Goal: Task Accomplishment & Management: Manage account settings

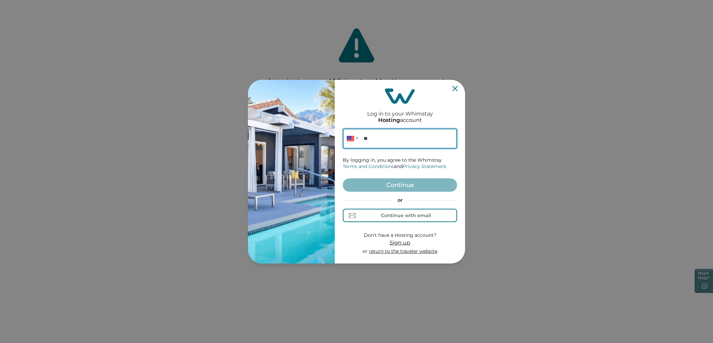
paste input "**********"
type input "**********"
click at [415, 184] on button "Continue" at bounding box center [400, 184] width 114 height 13
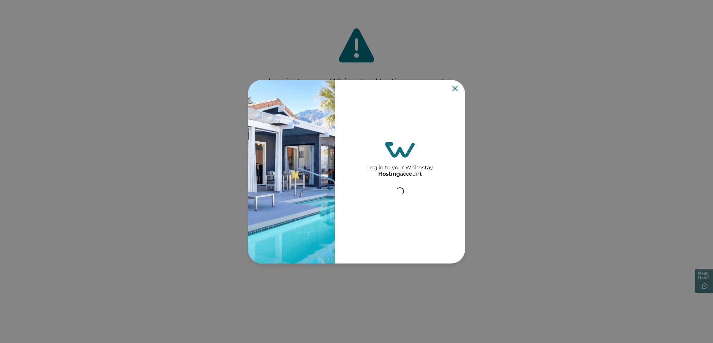
click at [415, 184] on div "**********" at bounding box center [400, 172] width 114 height 178
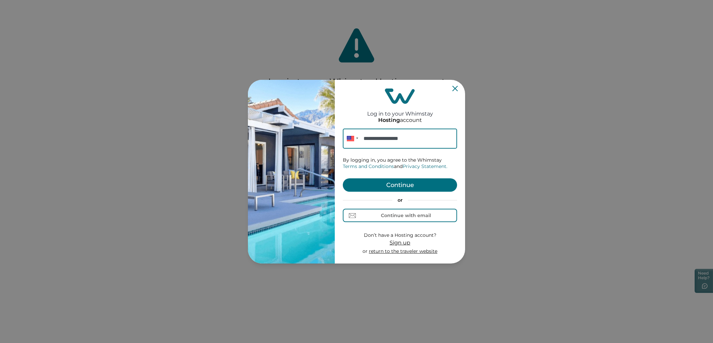
type input "**********"
click at [420, 187] on button "Continue" at bounding box center [400, 184] width 114 height 13
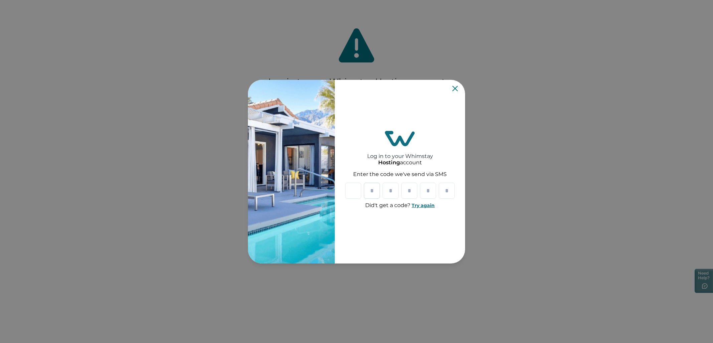
type input "*"
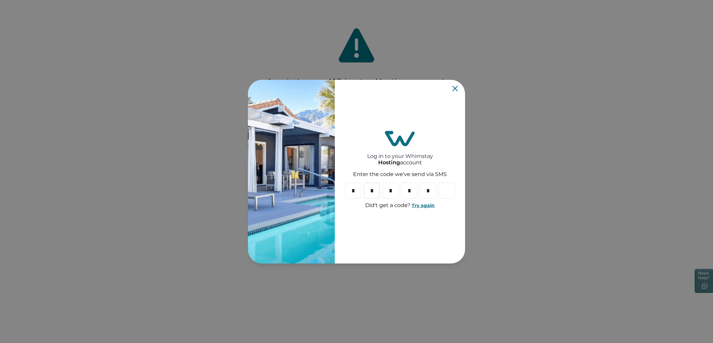
type input "*"
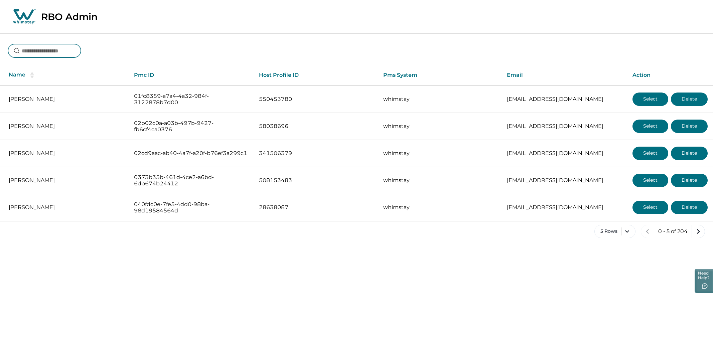
click at [36, 57] on input at bounding box center [44, 50] width 73 height 13
type input "**********"
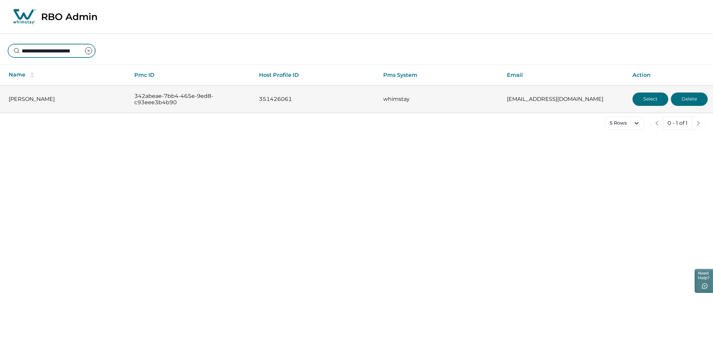
type input "**********"
click at [640, 105] on button "Select" at bounding box center [651, 99] width 36 height 13
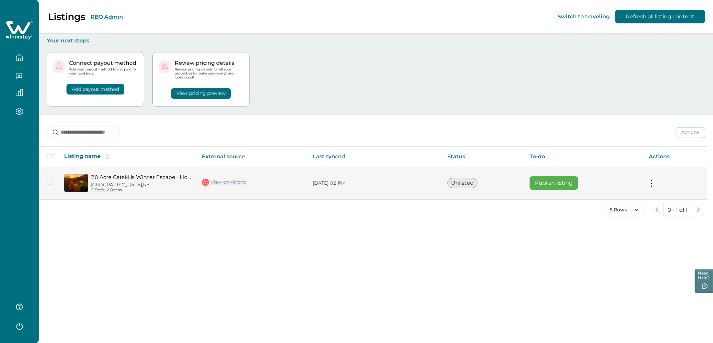
click at [220, 182] on link "View on Airbnb" at bounding box center [224, 182] width 44 height 9
click at [514, 193] on td "Unlisted" at bounding box center [483, 183] width 82 height 32
click at [654, 184] on td "Actions View listing on Whimstay Publish listing View listing details" at bounding box center [675, 183] width 63 height 32
click at [650, 183] on button at bounding box center [651, 183] width 5 height 7
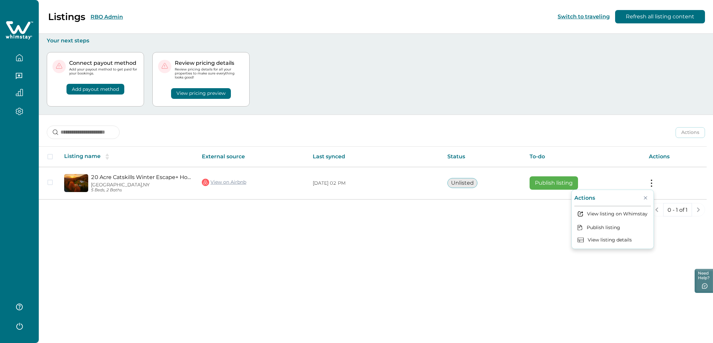
click at [449, 242] on div "Listings RBO Admin Switch to traveling Refresh all listing content Your next st…" at bounding box center [376, 171] width 674 height 343
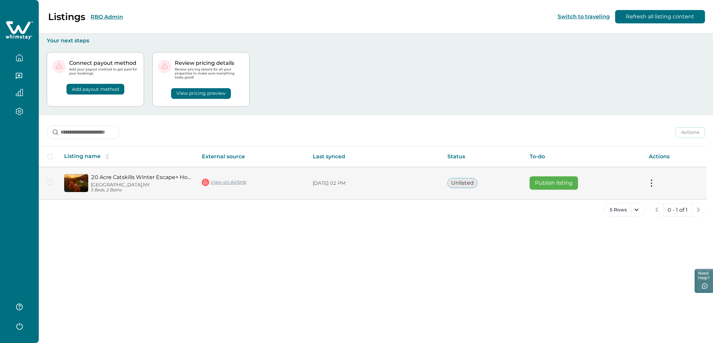
click at [556, 180] on button "Publish listing" at bounding box center [554, 182] width 48 height 13
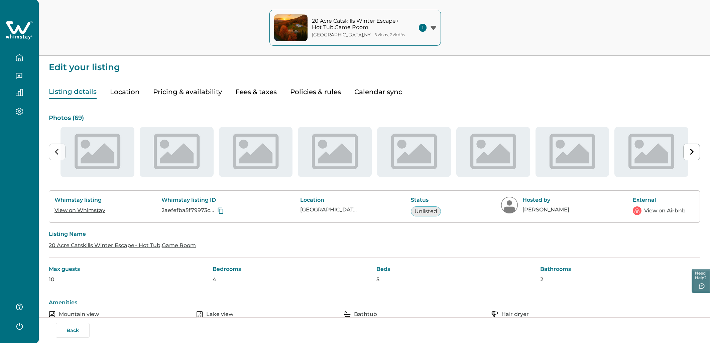
type input "**"
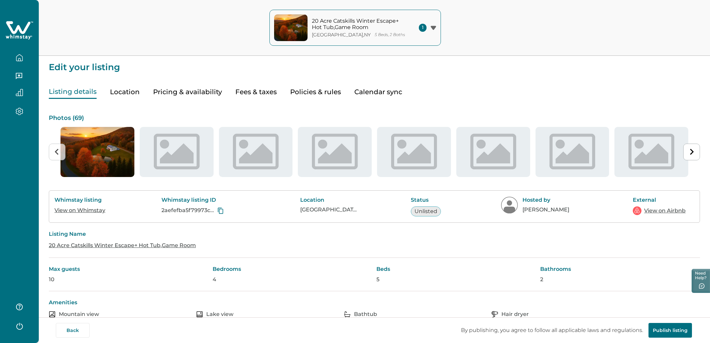
click at [192, 89] on button "Pricing & availability" at bounding box center [187, 92] width 69 height 14
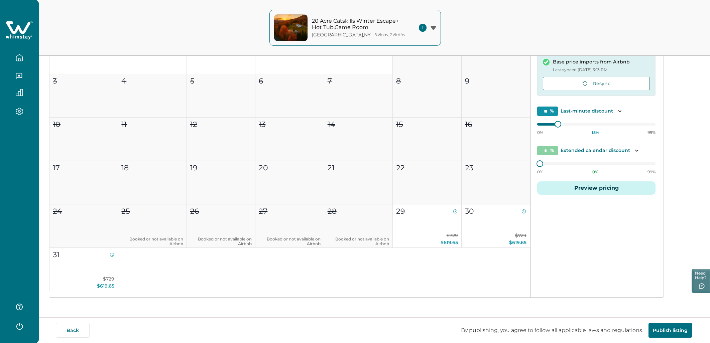
scroll to position [94, 0]
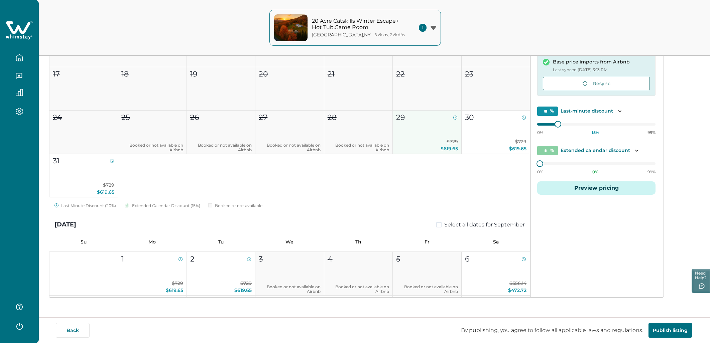
click at [422, 133] on button "29 $729 $619.65" at bounding box center [427, 132] width 69 height 43
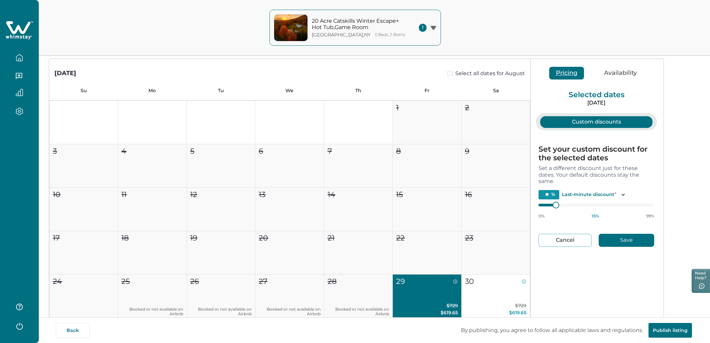
scroll to position [0, 0]
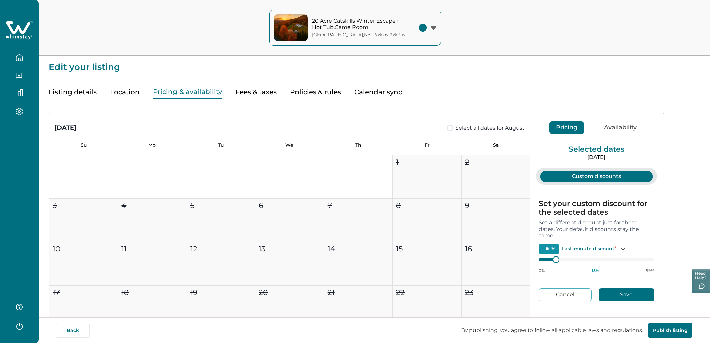
click at [607, 180] on button "Custom discounts" at bounding box center [596, 177] width 112 height 12
click at [561, 297] on button "Cancel" at bounding box center [564, 294] width 53 height 13
type input "*"
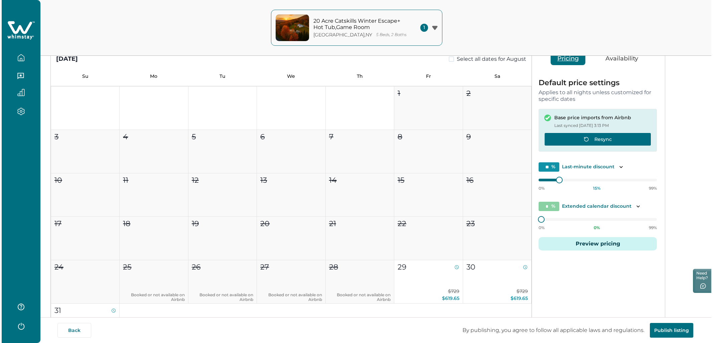
scroll to position [125, 0]
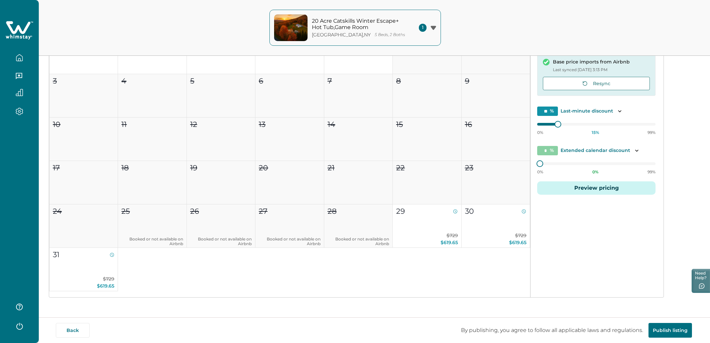
click at [588, 189] on button "Preview pricing" at bounding box center [596, 187] width 118 height 13
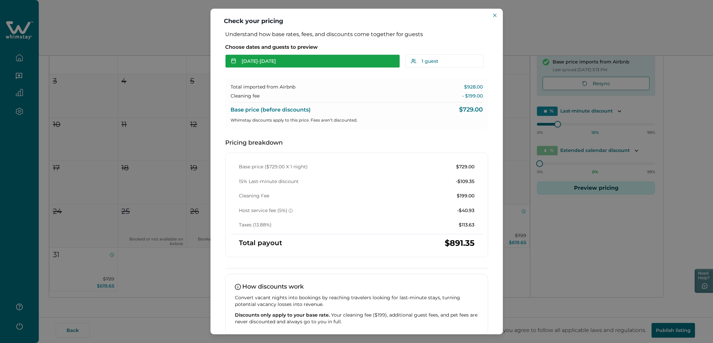
click at [295, 63] on button "[DATE] - [DATE]" at bounding box center [312, 60] width 175 height 13
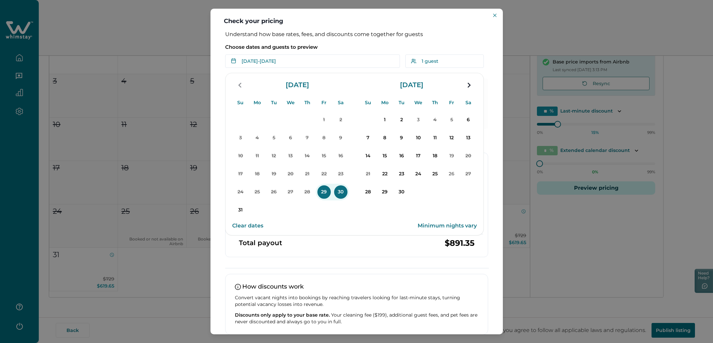
click at [327, 190] on p "29" at bounding box center [323, 191] width 13 height 13
click at [387, 121] on p "1" at bounding box center [384, 119] width 13 height 13
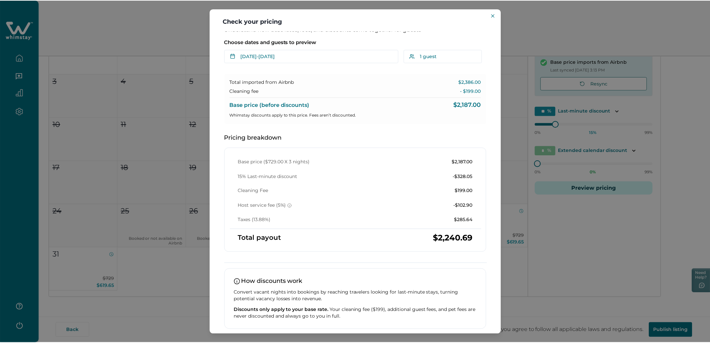
scroll to position [0, 0]
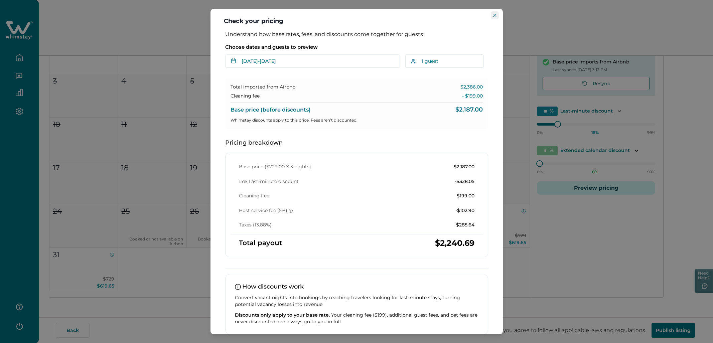
click at [493, 16] on icon "Close" at bounding box center [494, 15] width 3 height 3
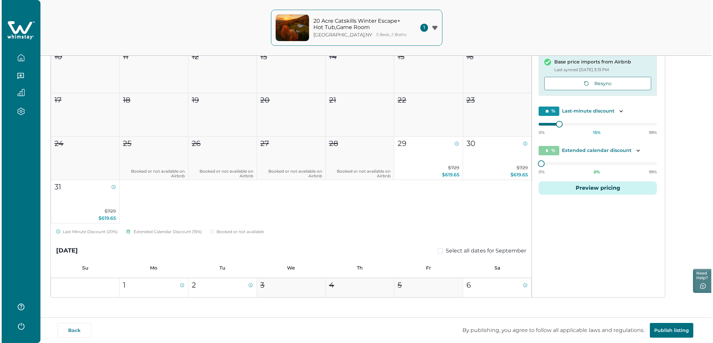
scroll to position [57, 0]
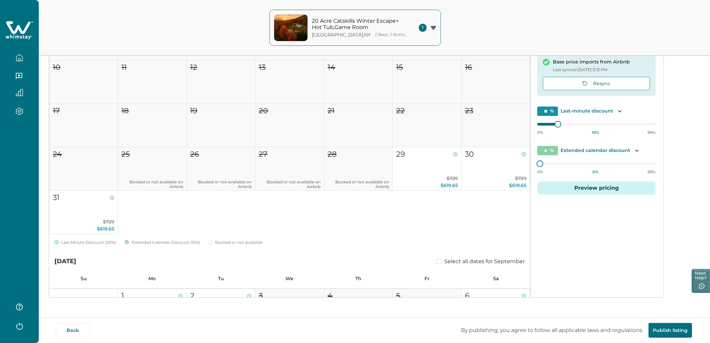
click at [620, 183] on button "Preview pricing" at bounding box center [596, 187] width 118 height 13
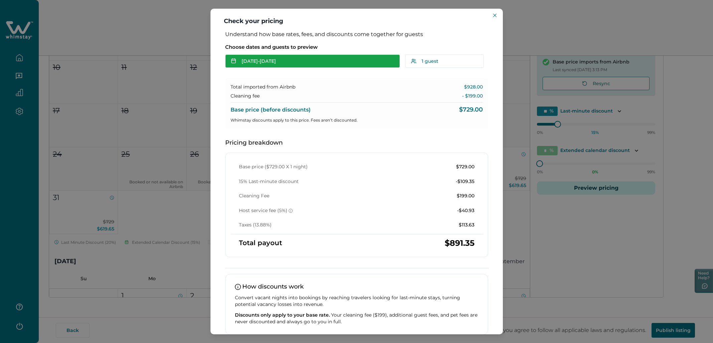
click at [299, 56] on button "[DATE] - [DATE]" at bounding box center [312, 60] width 175 height 13
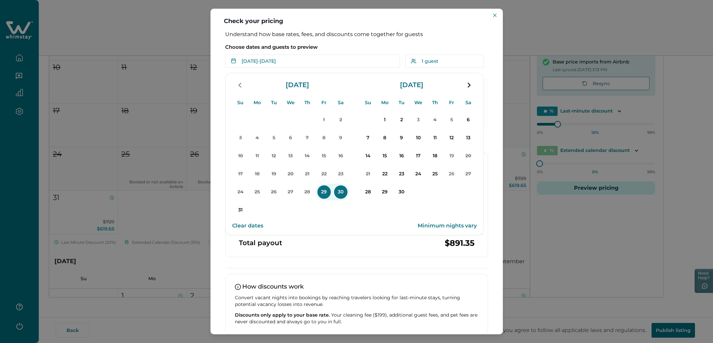
click at [324, 197] on p "29" at bounding box center [323, 191] width 13 height 13
click at [379, 118] on p "1" at bounding box center [384, 119] width 13 height 13
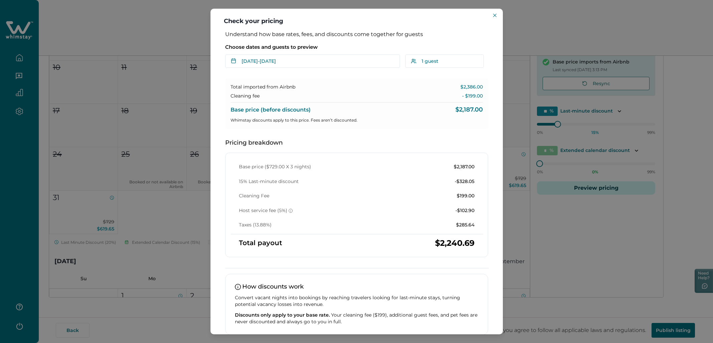
click at [388, 119] on p "Whimstay discounts apply to this price. Fees aren’t discounted." at bounding box center [357, 120] width 252 height 7
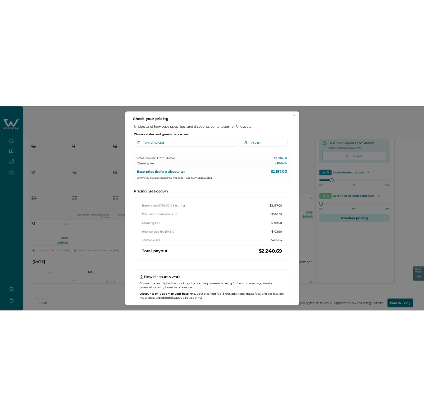
scroll to position [117, 0]
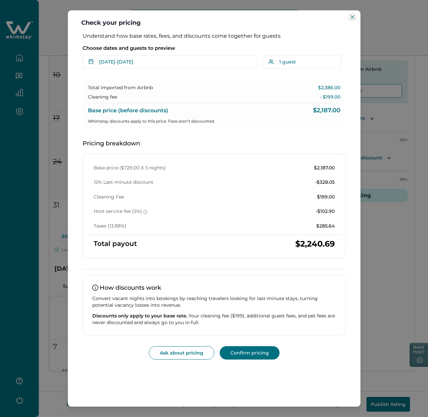
click at [350, 16] on button "Close" at bounding box center [352, 17] width 8 height 8
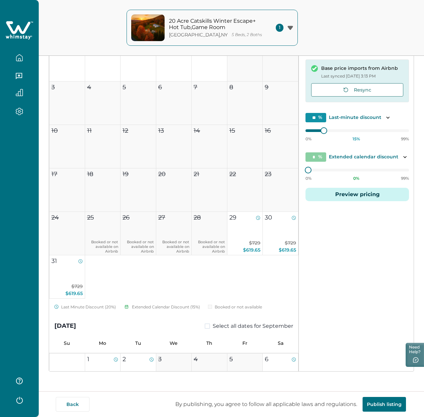
scroll to position [0, 0]
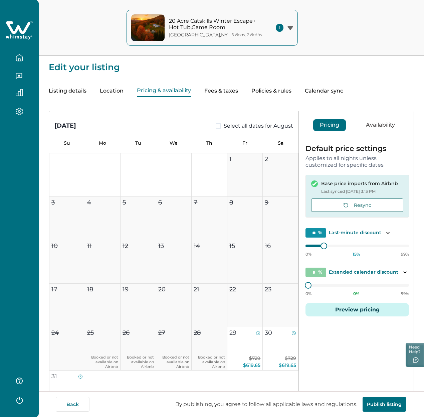
click at [190, 95] on button "Pricing & availability" at bounding box center [164, 91] width 54 height 12
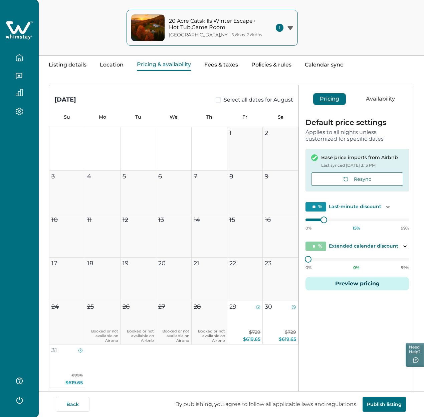
scroll to position [52, 0]
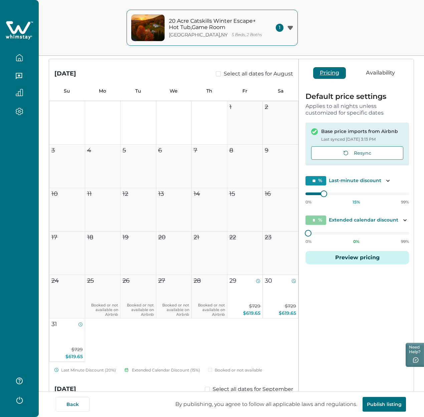
click at [341, 261] on button "Preview pricing" at bounding box center [358, 257] width 104 height 13
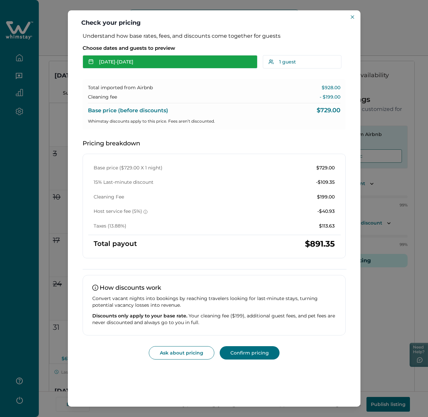
click at [234, 62] on button "[DATE] - [DATE]" at bounding box center [170, 61] width 175 height 13
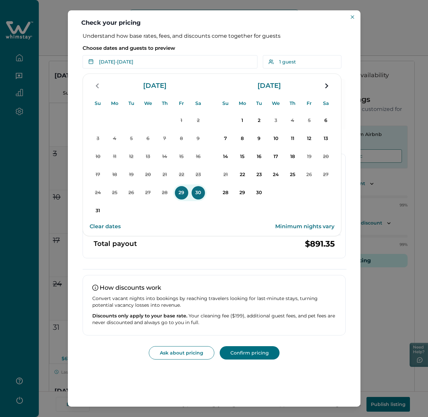
click at [183, 197] on p "29" at bounding box center [181, 192] width 13 height 13
click at [242, 118] on p "1" at bounding box center [242, 120] width 13 height 13
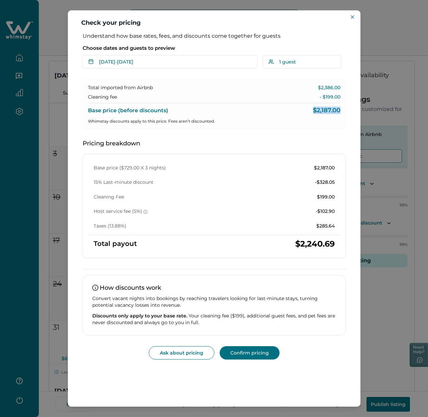
drag, startPoint x: 311, startPoint y: 113, endPoint x: 353, endPoint y: 112, distance: 41.4
click at [353, 112] on div "Understand how base rates, fees, and discounts come together for guests Choose …" at bounding box center [214, 220] width 292 height 374
drag, startPoint x: 322, startPoint y: 91, endPoint x: 340, endPoint y: 98, distance: 18.8
click at [339, 98] on div "Total imported from Airbnb $2,386.00 Cleaning fee - $199.00 Base price (before …" at bounding box center [214, 104] width 263 height 50
click at [340, 98] on p "- $199.00" at bounding box center [329, 97] width 21 height 7
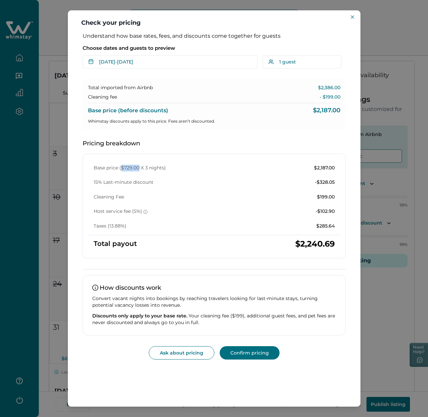
drag, startPoint x: 121, startPoint y: 166, endPoint x: 137, endPoint y: 164, distance: 16.8
click at [137, 165] on p "Base price ($729.00 X 3 nights)" at bounding box center [130, 168] width 72 height 7
click at [126, 173] on div "Base price ($729.00 X 3 nights) $2,187.00 15% Last-minute discount -$328.05 Cle…" at bounding box center [214, 197] width 252 height 65
click at [219, 157] on div "Base price ($729.00 X 3 nights) $2,187.00 15% Last-minute discount -$328.05 Cle…" at bounding box center [214, 206] width 263 height 105
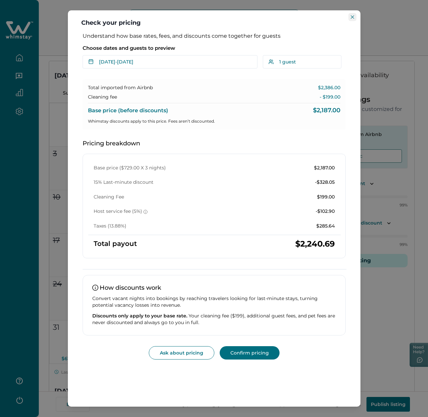
click at [352, 18] on icon "Close" at bounding box center [352, 16] width 3 height 3
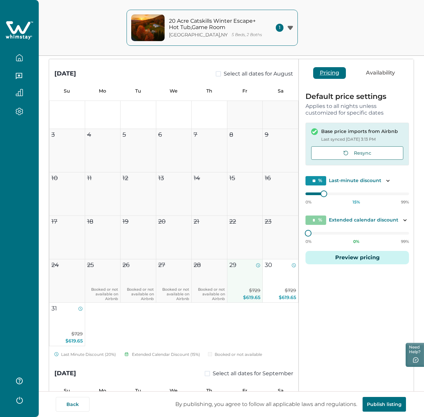
scroll to position [22, 0]
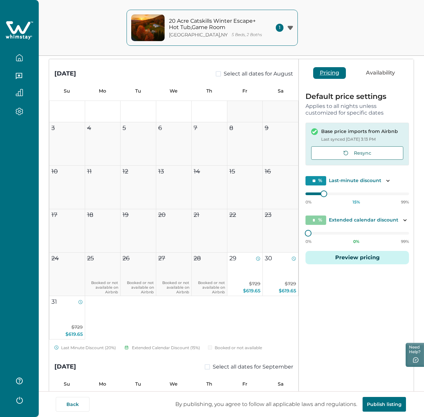
click at [341, 261] on button "Preview pricing" at bounding box center [358, 257] width 104 height 13
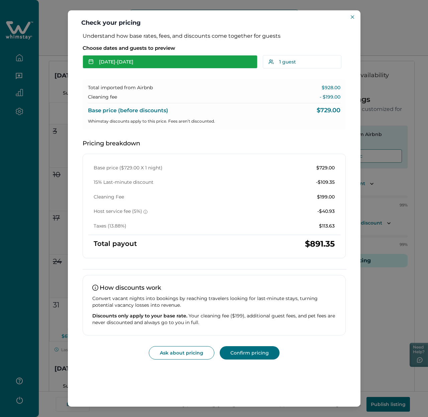
click at [130, 67] on button "[DATE] - [DATE]" at bounding box center [170, 61] width 175 height 13
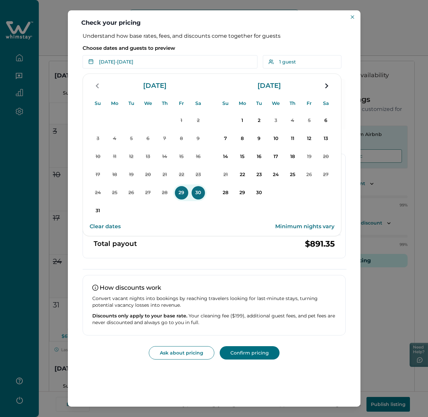
click at [186, 193] on p "29" at bounding box center [181, 192] width 13 height 13
click at [244, 122] on p "1" at bounding box center [242, 120] width 13 height 13
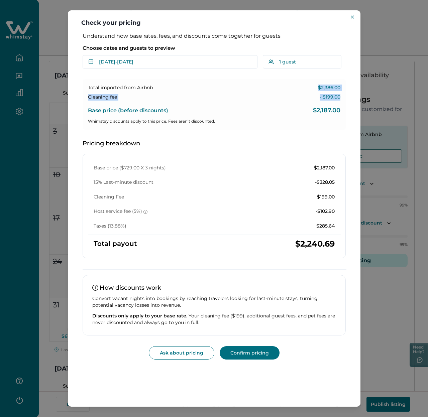
drag, startPoint x: 318, startPoint y: 86, endPoint x: 339, endPoint y: 94, distance: 22.0
click at [339, 94] on div "Total imported from Airbnb $2,386.00 Cleaning fee - $199.00 Base price (before …" at bounding box center [214, 104] width 263 height 50
click at [339, 94] on p "- $199.00" at bounding box center [329, 97] width 21 height 7
drag, startPoint x: 137, startPoint y: 167, endPoint x: 122, endPoint y: 165, distance: 15.5
click at [122, 165] on p "Base price ($729.00 X 3 nights)" at bounding box center [130, 168] width 72 height 7
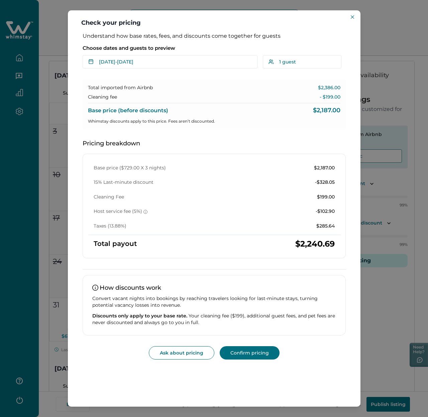
click at [122, 165] on p "Base price ($729.00 X 3 nights)" at bounding box center [130, 168] width 72 height 7
click at [272, 132] on div "Total imported from Airbnb $2,386.00 Cleaning fee - $199.00 Base price (before …" at bounding box center [214, 219] width 263 height 280
click at [204, 107] on div "Base price (before discounts) $2,187.00" at bounding box center [214, 108] width 252 height 11
click at [185, 152] on div "Pricing breakdown Base price ($729.00 X 3 nights) $2,187.00 15% Last-minute dis…" at bounding box center [214, 199] width 263 height 118
drag, startPoint x: 318, startPoint y: 89, endPoint x: 332, endPoint y: 88, distance: 13.7
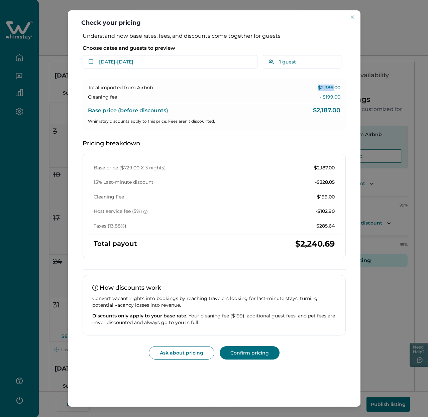
click at [333, 88] on p "$2,386.00" at bounding box center [329, 88] width 22 height 7
click at [353, 17] on icon "Close" at bounding box center [352, 16] width 3 height 3
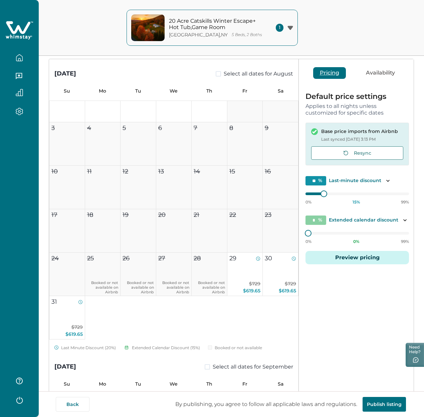
click at [346, 135] on p "Base price imports from Airbnb" at bounding box center [359, 131] width 77 height 7
click at [344, 156] on button "Resync" at bounding box center [357, 152] width 92 height 13
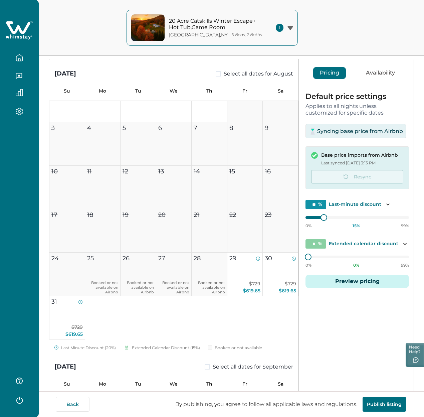
scroll to position [0, 0]
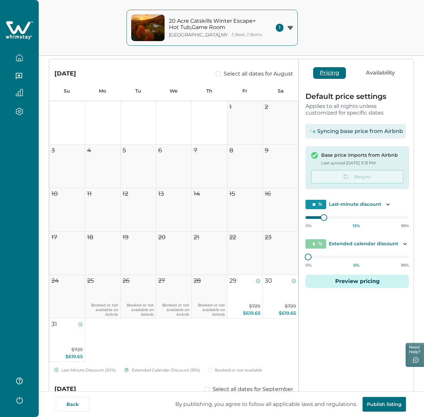
click at [20, 60] on icon "button" at bounding box center [19, 59] width 2 height 3
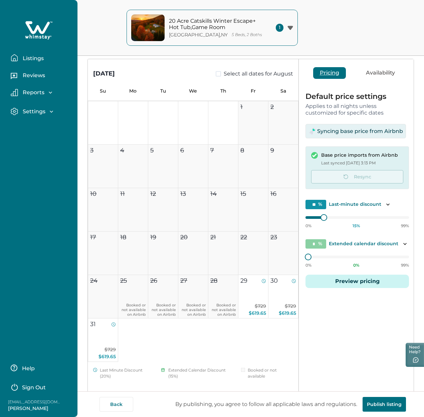
click at [36, 60] on p "Listings" at bounding box center [32, 58] width 23 height 7
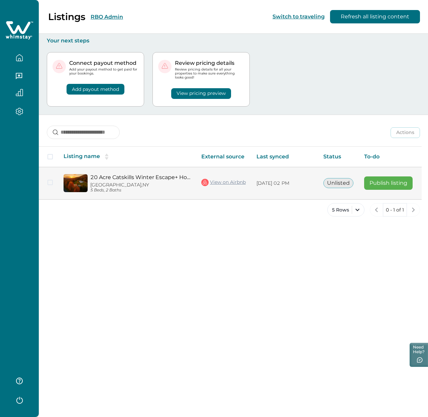
click at [154, 173] on td "20 Acre Catskills Winter Escape+ Hot Tub,Game Room [GEOGRAPHIC_DATA], [GEOGRAPH…" at bounding box center [127, 183] width 138 height 32
click at [117, 180] on link "20 Acre Catskills Winter Escape+ Hot Tub,Game Room" at bounding box center [140, 177] width 100 height 6
click at [380, 182] on button "Publish listing" at bounding box center [388, 182] width 48 height 13
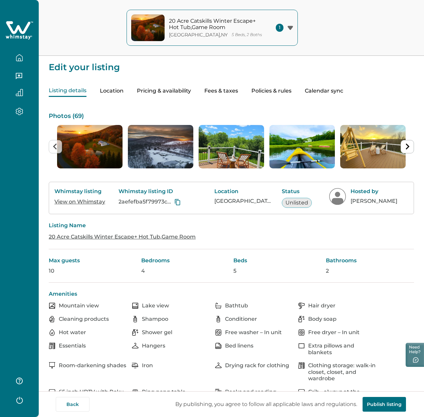
click at [189, 90] on button "Pricing & availability" at bounding box center [164, 91] width 54 height 12
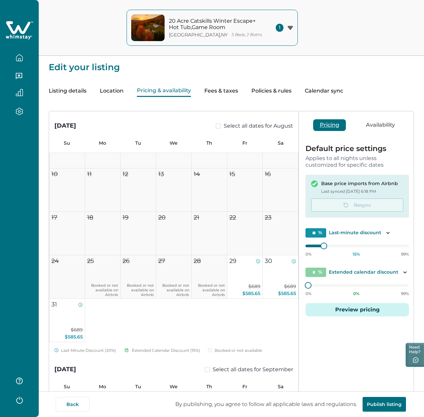
click at [238, 94] on button "Fees & taxes" at bounding box center [222, 91] width 34 height 12
type input "*"
type input "*****"
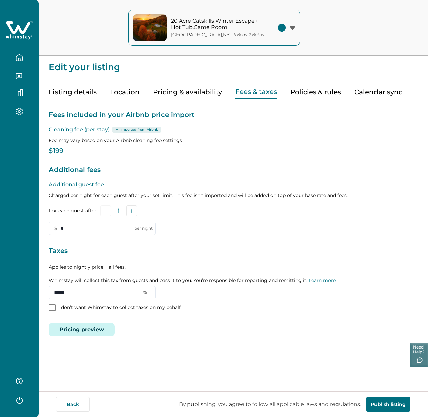
click at [127, 155] on div "Fees included in your Airbnb price import Cleaning fee (per stay) Imported from…" at bounding box center [233, 218] width 369 height 238
drag, startPoint x: 50, startPoint y: 149, endPoint x: 71, endPoint y: 154, distance: 20.6
click at [71, 154] on p "$199" at bounding box center [233, 151] width 369 height 7
click at [143, 343] on div "Edit your listing Listing details Location Pricing & availability Fees & taxes …" at bounding box center [233, 187] width 389 height 374
click at [83, 331] on button "Pricing preview" at bounding box center [82, 329] width 66 height 13
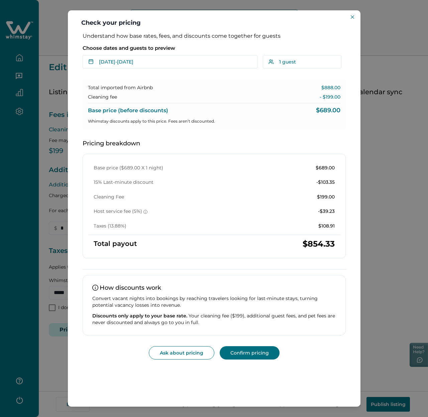
click at [190, 53] on div "Choose dates and guests to preview [DATE] - [DATE] Su Mo Tu We Th Fr Sa Su Mo T…" at bounding box center [214, 55] width 263 height 27
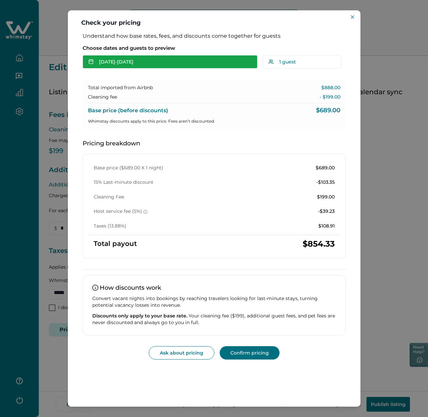
click at [193, 62] on button "[DATE] - [DATE]" at bounding box center [170, 61] width 175 height 13
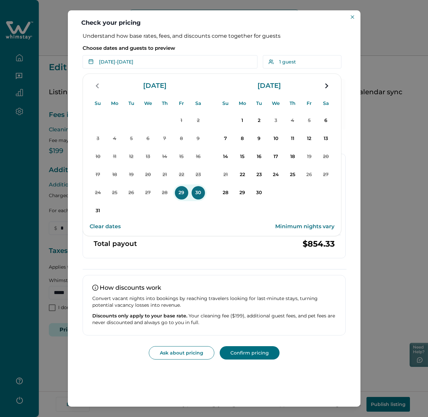
click at [178, 193] on p "29" at bounding box center [181, 192] width 13 height 13
click at [244, 120] on p "1" at bounding box center [242, 120] width 13 height 13
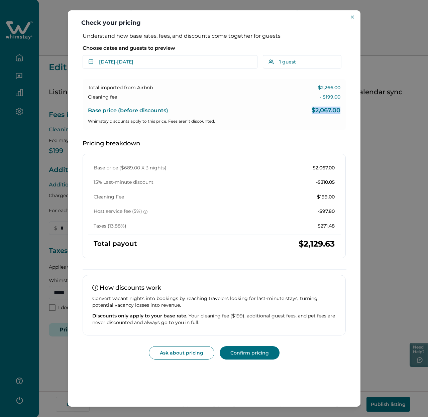
drag, startPoint x: 310, startPoint y: 110, endPoint x: 341, endPoint y: 112, distance: 31.2
click at [342, 113] on div "Total imported from Airbnb $2,266.00 Cleaning fee - $199.00 Base price (before …" at bounding box center [214, 104] width 263 height 50
click at [340, 113] on p "$2,067.00" at bounding box center [325, 110] width 29 height 7
click at [352, 17] on icon "Close" at bounding box center [352, 16] width 3 height 3
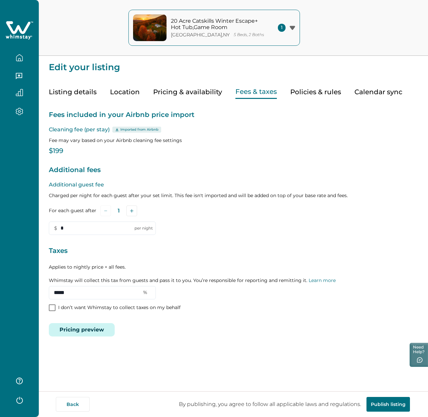
click at [172, 93] on button "Pricing & availability" at bounding box center [187, 92] width 69 height 14
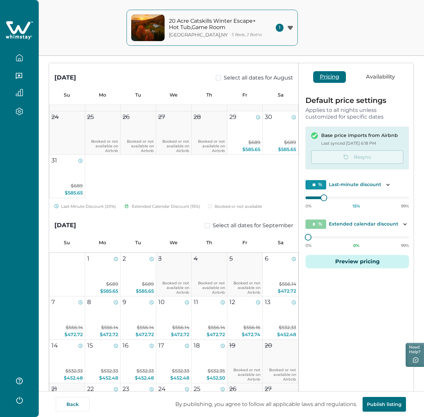
scroll to position [48, 0]
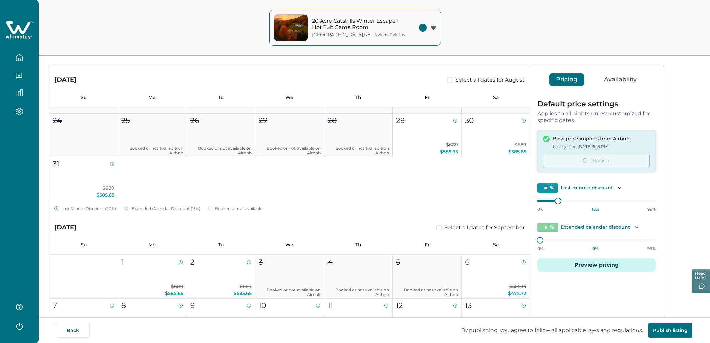
click at [668, 162] on div "[DATE] Select all dates for August Su Mo Tu We Th Fr Sa 1 2 3 4 5 6 7 8 9 10 11…" at bounding box center [374, 212] width 651 height 323
click at [599, 265] on button "Preview pricing" at bounding box center [596, 264] width 118 height 13
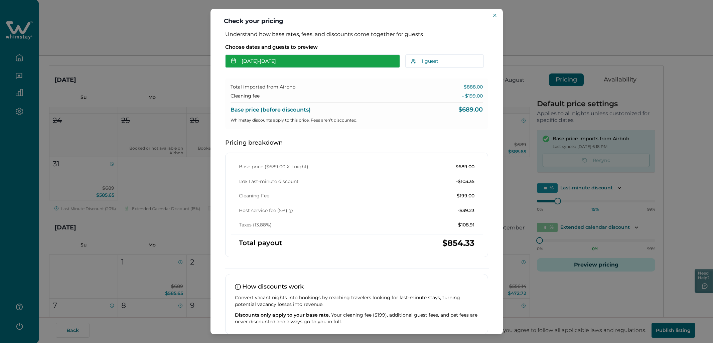
click at [288, 64] on button "[DATE] - [DATE]" at bounding box center [312, 60] width 175 height 13
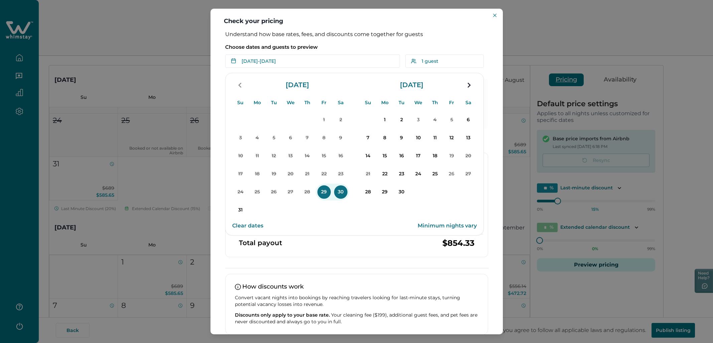
click at [324, 193] on p "29" at bounding box center [323, 191] width 13 height 13
click at [385, 122] on p "1" at bounding box center [384, 119] width 13 height 13
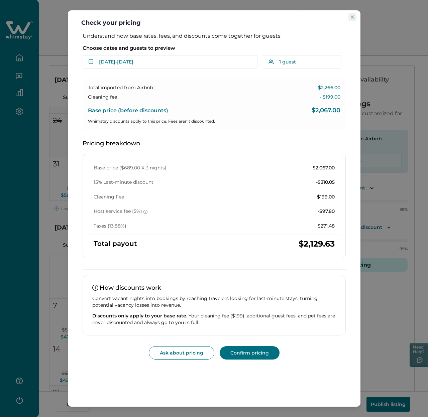
click at [352, 17] on icon "Close" at bounding box center [352, 16] width 3 height 3
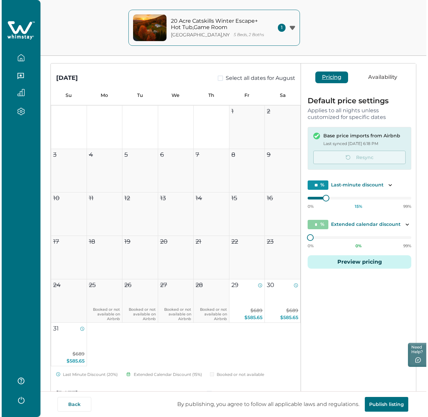
scroll to position [0, 0]
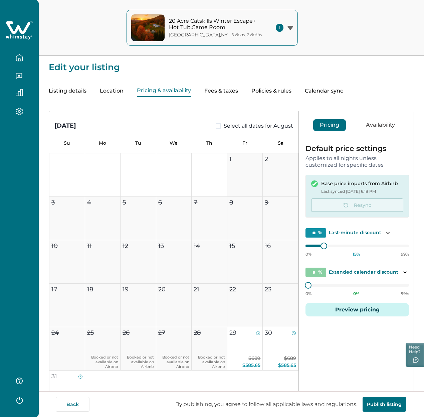
click at [340, 312] on button "Preview pricing" at bounding box center [358, 309] width 104 height 13
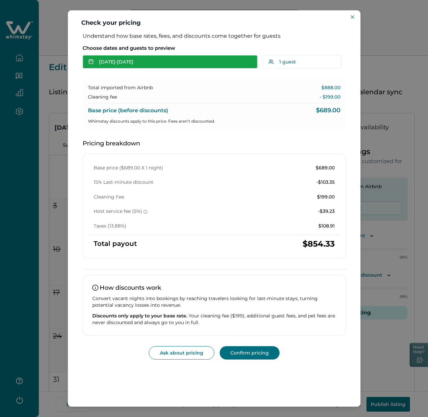
click at [216, 60] on button "[DATE] - [DATE]" at bounding box center [170, 61] width 175 height 13
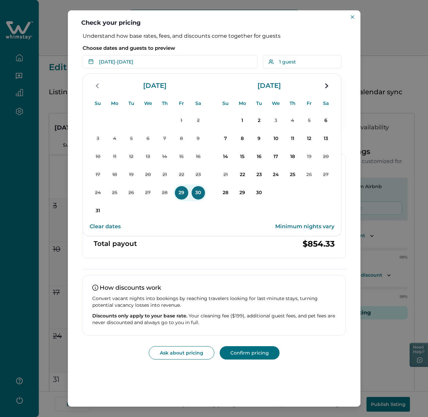
click at [181, 190] on p "29" at bounding box center [181, 192] width 13 height 13
click at [240, 124] on p "1" at bounding box center [242, 120] width 13 height 13
